Goal: Download file/media

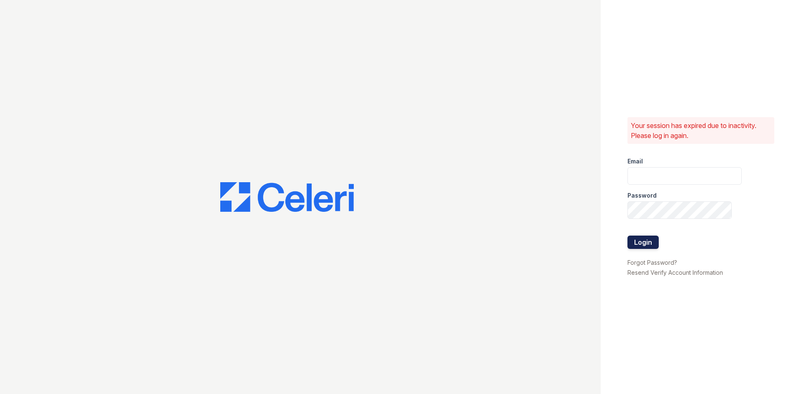
type input "[EMAIL_ADDRESS][DOMAIN_NAME]"
click at [636, 242] on button "Login" at bounding box center [642, 242] width 31 height 13
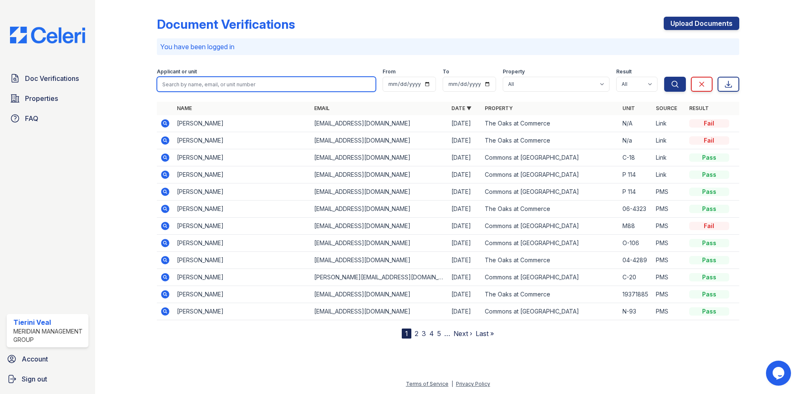
click at [208, 79] on input "search" at bounding box center [266, 84] width 219 height 15
type input "dennis montgomery"
click at [664, 77] on button "Search" at bounding box center [675, 84] width 22 height 15
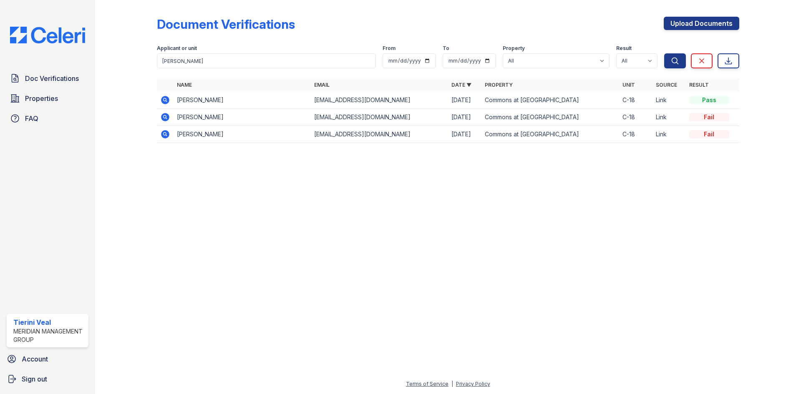
click at [165, 100] on icon at bounding box center [164, 99] width 2 height 2
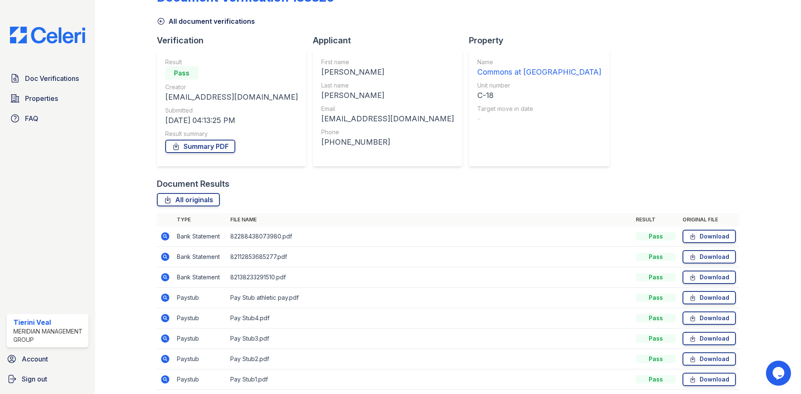
scroll to position [60, 0]
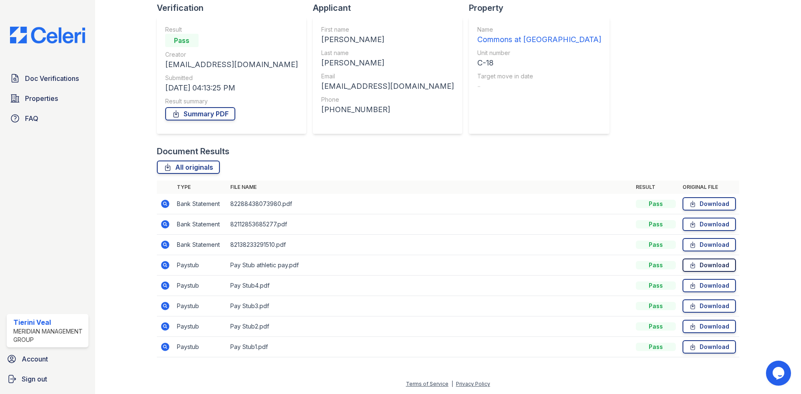
click at [712, 267] on link "Download" at bounding box center [708, 265] width 53 height 13
click at [716, 285] on link "Download" at bounding box center [708, 285] width 53 height 13
